Goal: Transaction & Acquisition: Purchase product/service

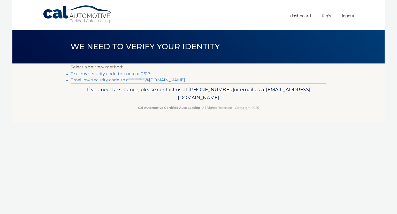
click at [127, 72] on link "Text my security code to xxx-xxx-0617" at bounding box center [111, 73] width 80 height 5
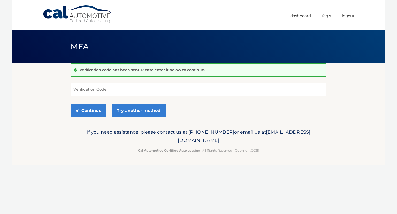
click at [88, 88] on input "Verification Code" at bounding box center [199, 89] width 256 height 13
type input "160752"
click at [93, 111] on button "Continue" at bounding box center [89, 110] width 36 height 13
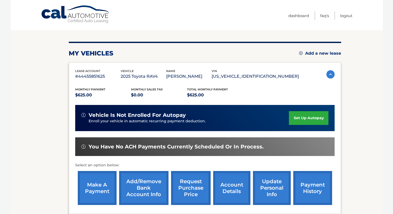
scroll to position [52, 0]
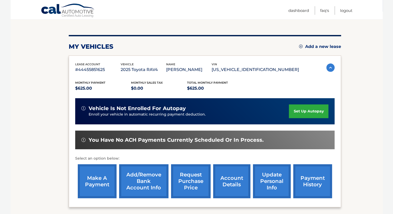
click at [99, 182] on link "make a payment" at bounding box center [97, 181] width 39 height 34
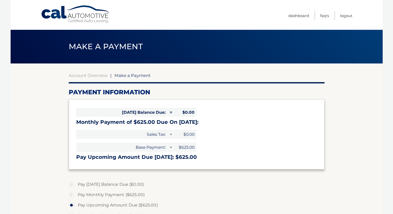
select select "YmRkNjU1MDgtNjZlYi00NWQxLWI2NjgtMGI1OTFkMDljZmMz"
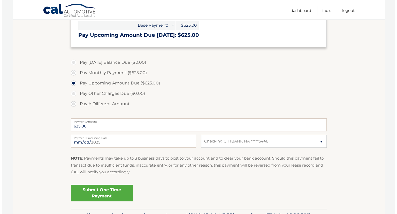
scroll to position [129, 0]
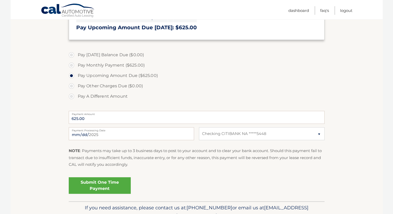
click at [96, 186] on link "Submit One Time Payment" at bounding box center [100, 185] width 62 height 17
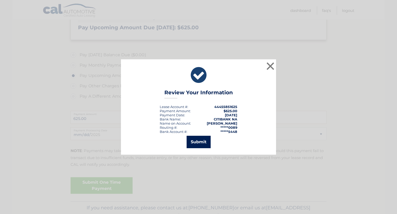
click at [194, 141] on button "Submit" at bounding box center [199, 141] width 24 height 12
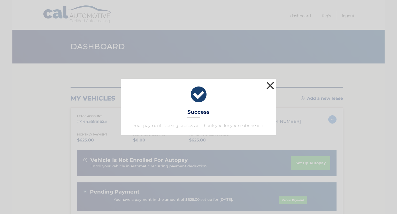
click at [270, 85] on button "×" at bounding box center [270, 85] width 10 height 10
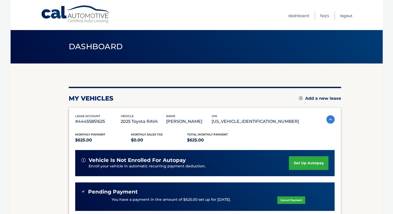
click at [347, 16] on link "Logout" at bounding box center [346, 15] width 12 height 9
